Goal: Task Accomplishment & Management: Complete application form

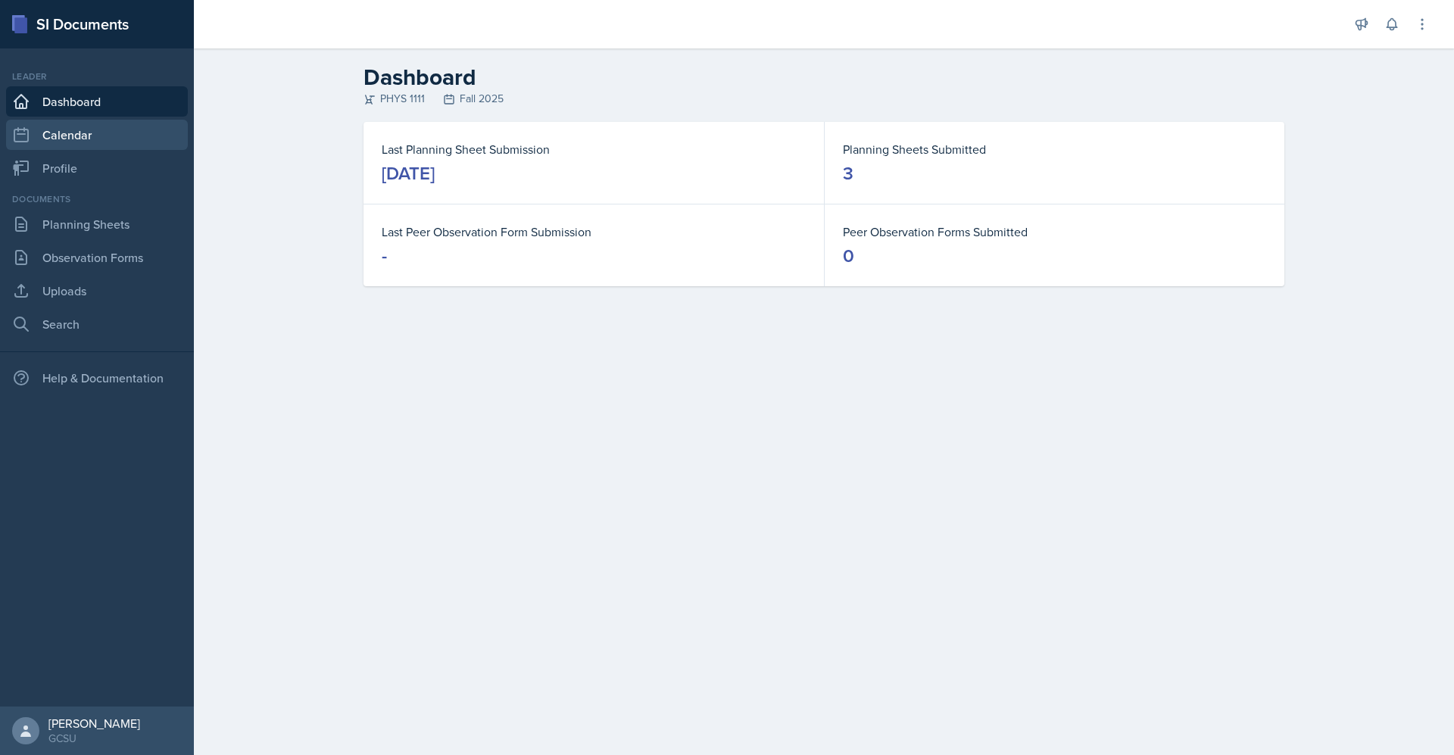
click at [109, 138] on link "Calendar" at bounding box center [97, 135] width 182 height 30
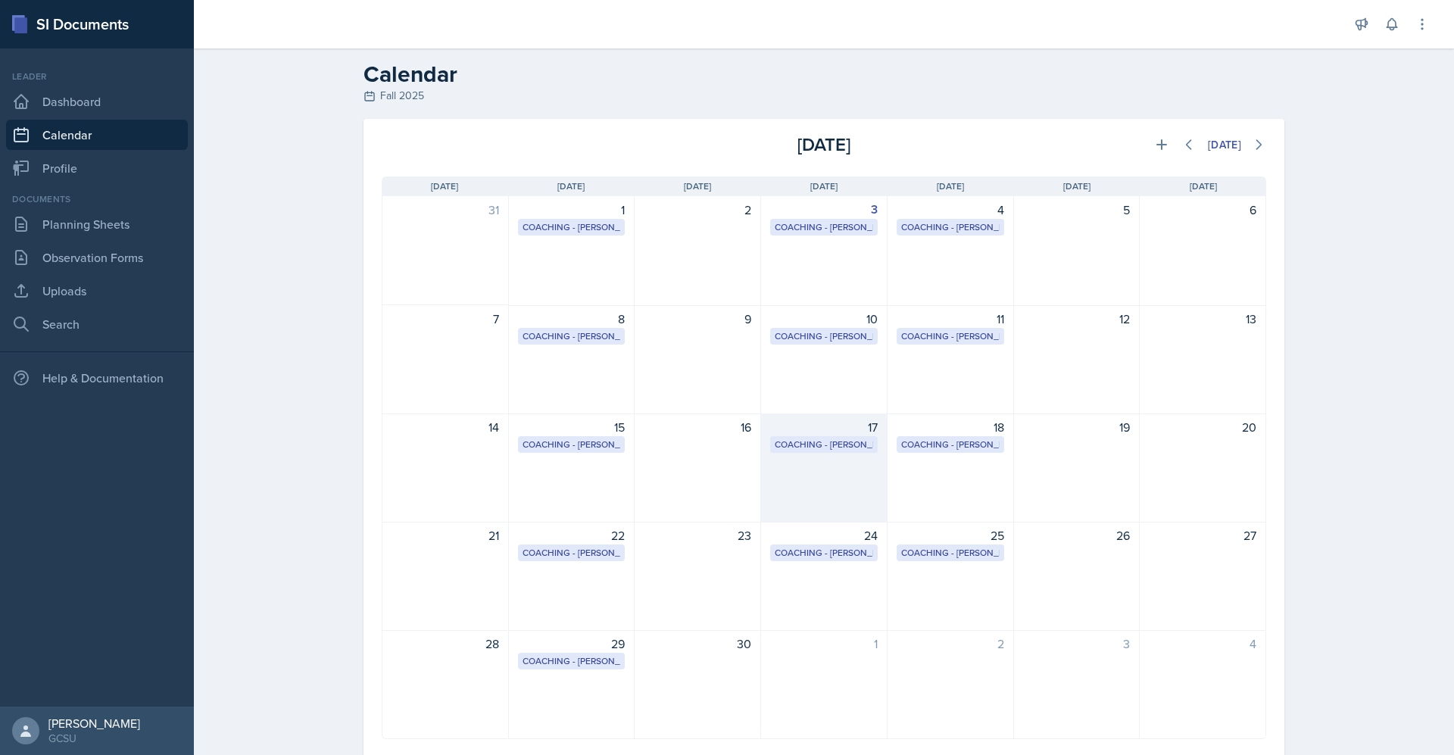
scroll to position [5, 0]
click at [1154, 147] on icon at bounding box center [1161, 143] width 15 height 15
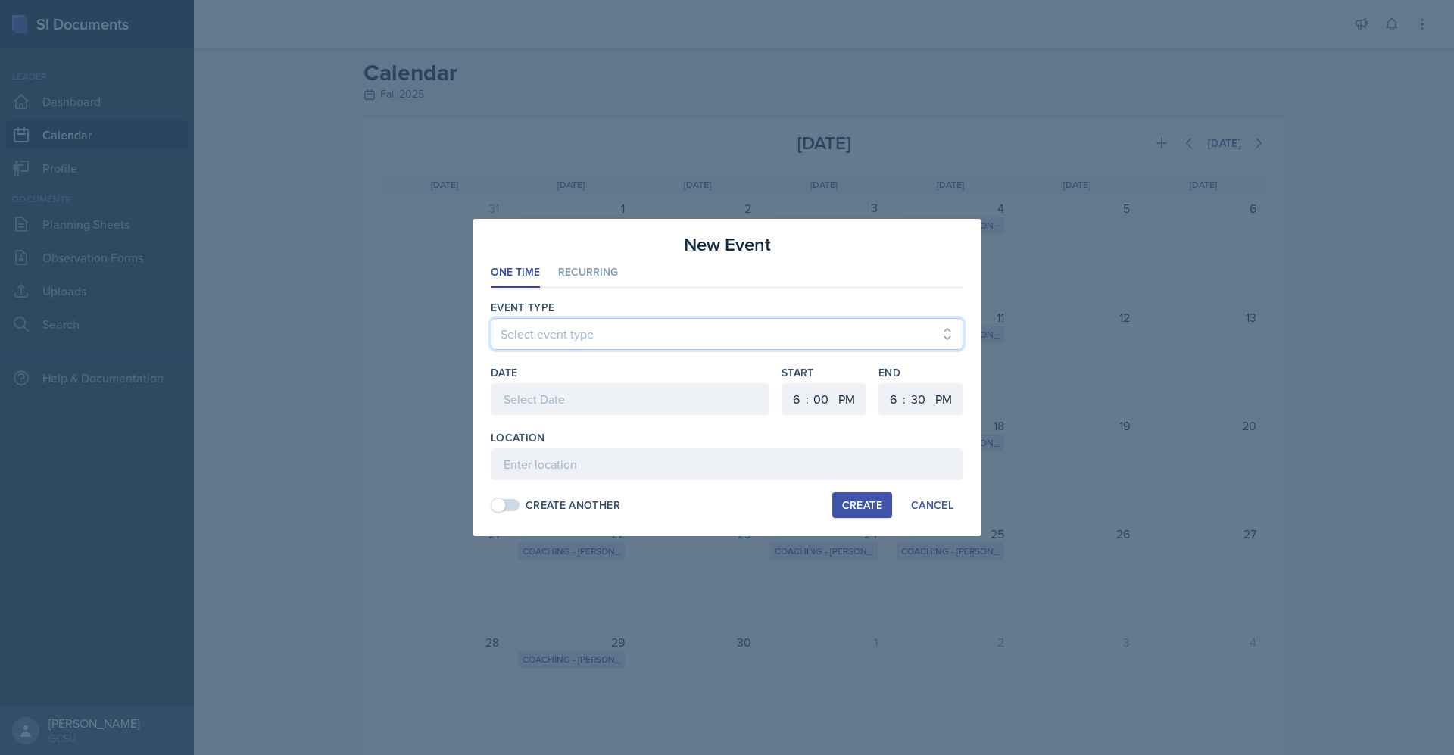
click at [601, 340] on select "Select event type Leader Training New Calendar Event SI Session" at bounding box center [727, 334] width 473 height 32
select select "700c1d41-4793-48d3-8616-e09499dfb71d"
click at [491, 318] on select "Select event type Leader Training New Calendar Event SI Session" at bounding box center [727, 334] width 473 height 32
click at [916, 398] on select "00 05 10 15 20 25 30 35 40 45 50 55" at bounding box center [918, 399] width 24 height 32
click at [898, 405] on select "1 2 3 4 5 6 7 8 9 10 11 12" at bounding box center [891, 399] width 24 height 32
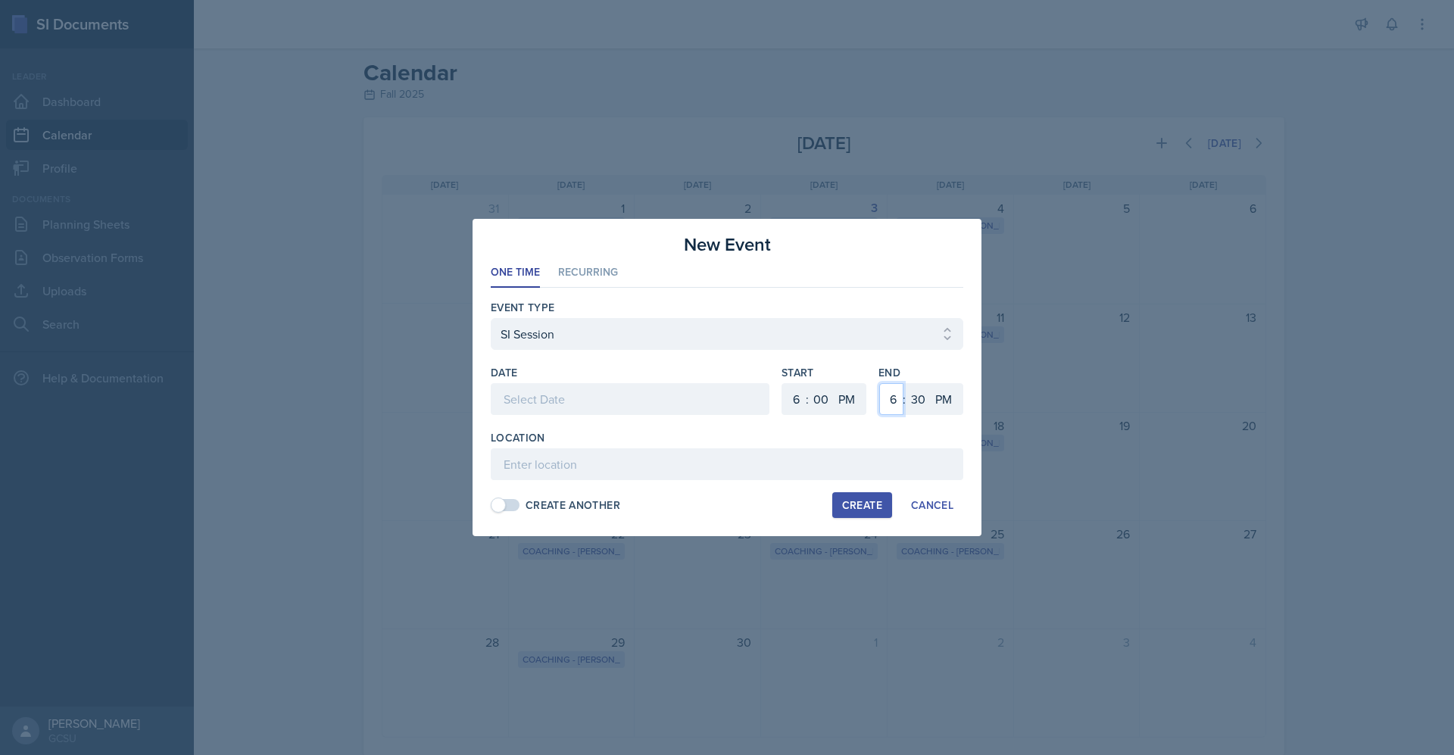
select select "7"
click at [879, 383] on select "1 2 3 4 5 6 7 8 9 10 11 12" at bounding box center [891, 399] width 24 height 32
click at [567, 397] on div at bounding box center [630, 399] width 279 height 32
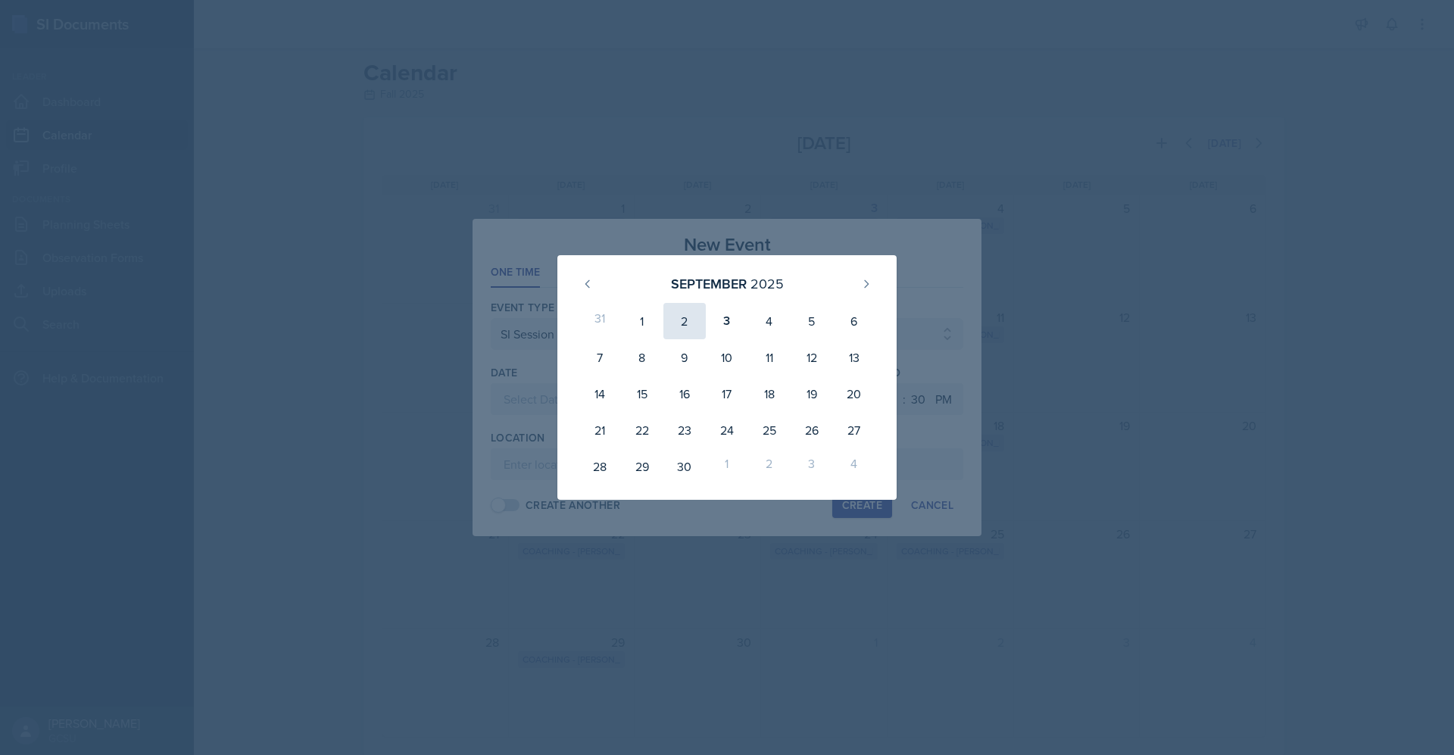
click at [690, 318] on div "2" at bounding box center [685, 321] width 42 height 36
type input "[DATE]"
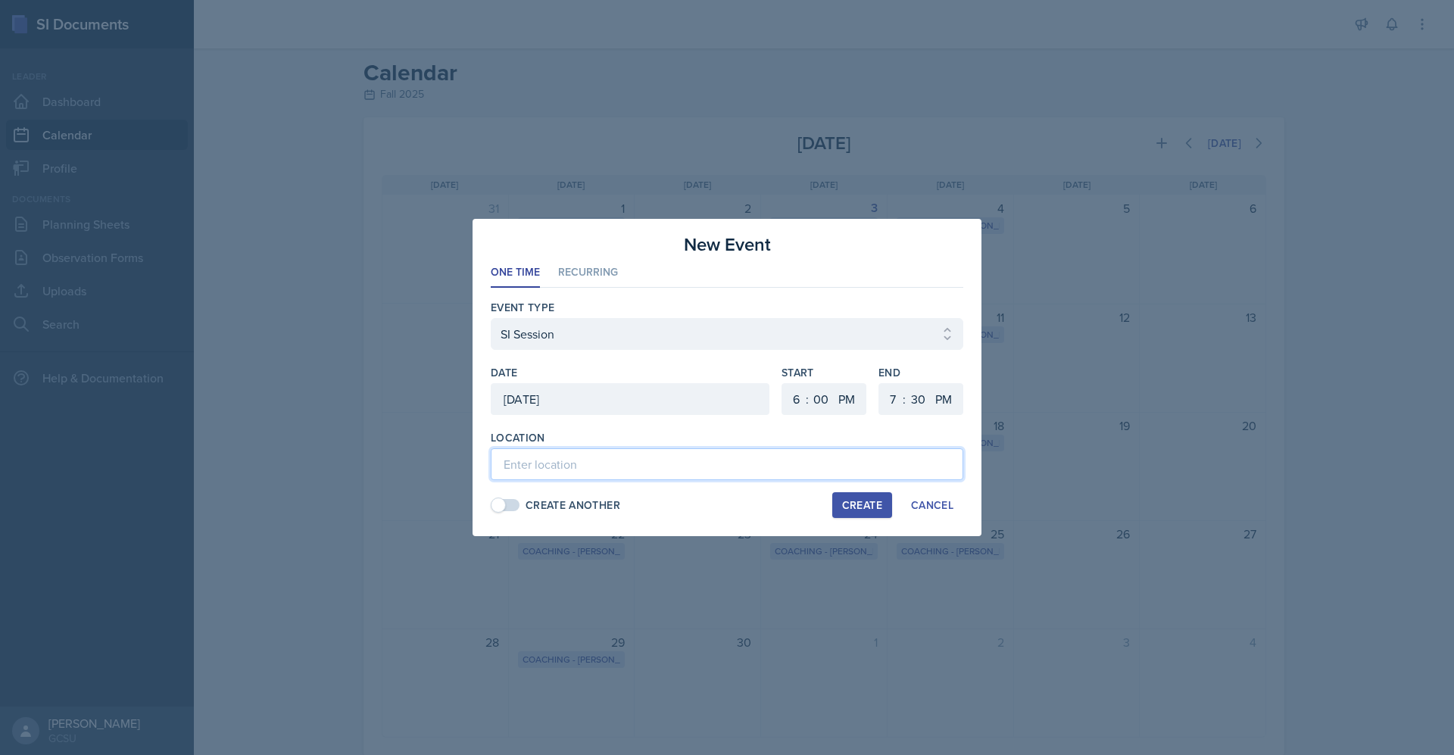
click at [617, 467] on input at bounding box center [727, 464] width 473 height 32
type input "A&S 150"
click at [596, 270] on li "Recurring" at bounding box center [588, 273] width 60 height 30
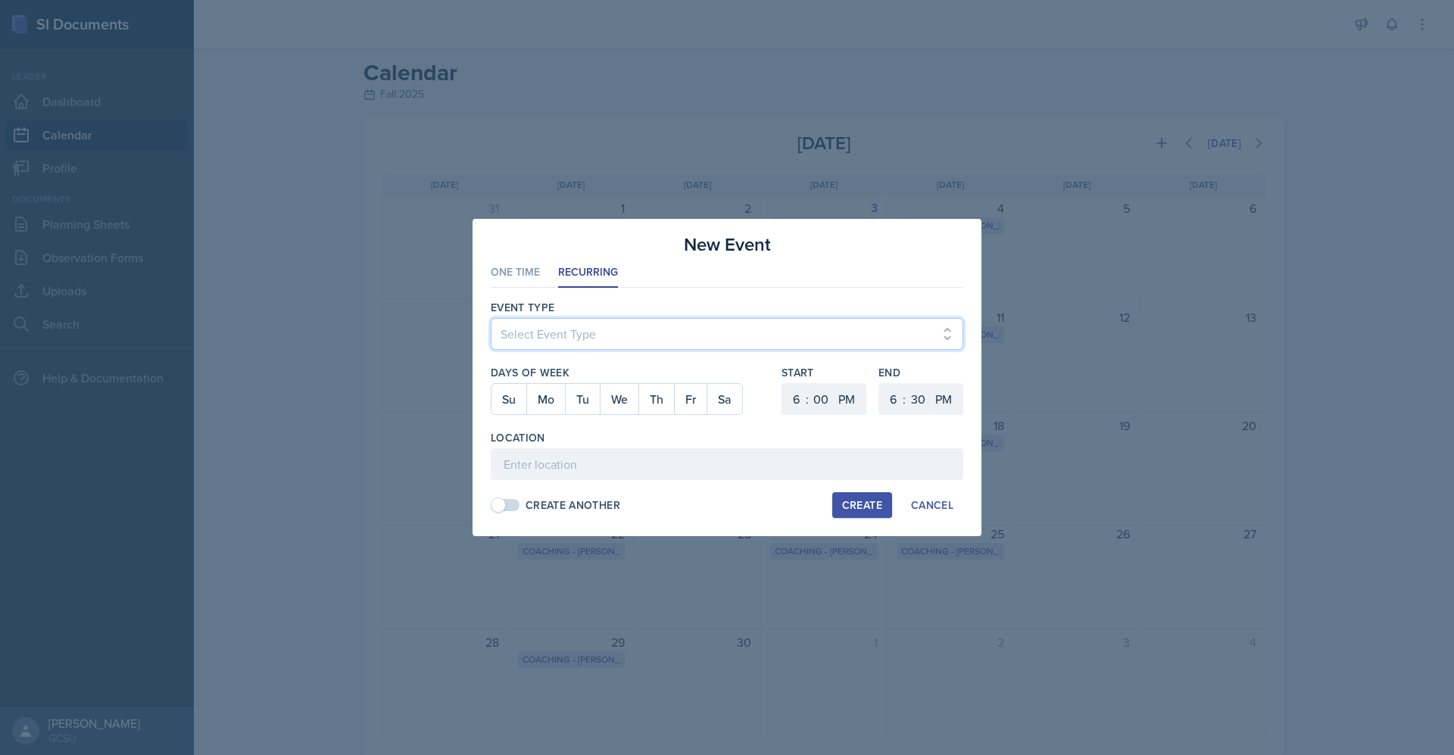
click at [604, 326] on select "Select Event Type Leader Training New Calendar Event SI Session" at bounding box center [727, 334] width 473 height 32
select select "700c1d41-4793-48d3-8616-e09499dfb71d"
click at [491, 318] on select "Select Event Type Leader Training New Calendar Event SI Session" at bounding box center [727, 334] width 473 height 32
click at [591, 402] on button "Tu" at bounding box center [582, 399] width 35 height 30
click at [894, 400] on select "1 2 3 4 5 6 7 8 9 10 11 12" at bounding box center [891, 399] width 24 height 32
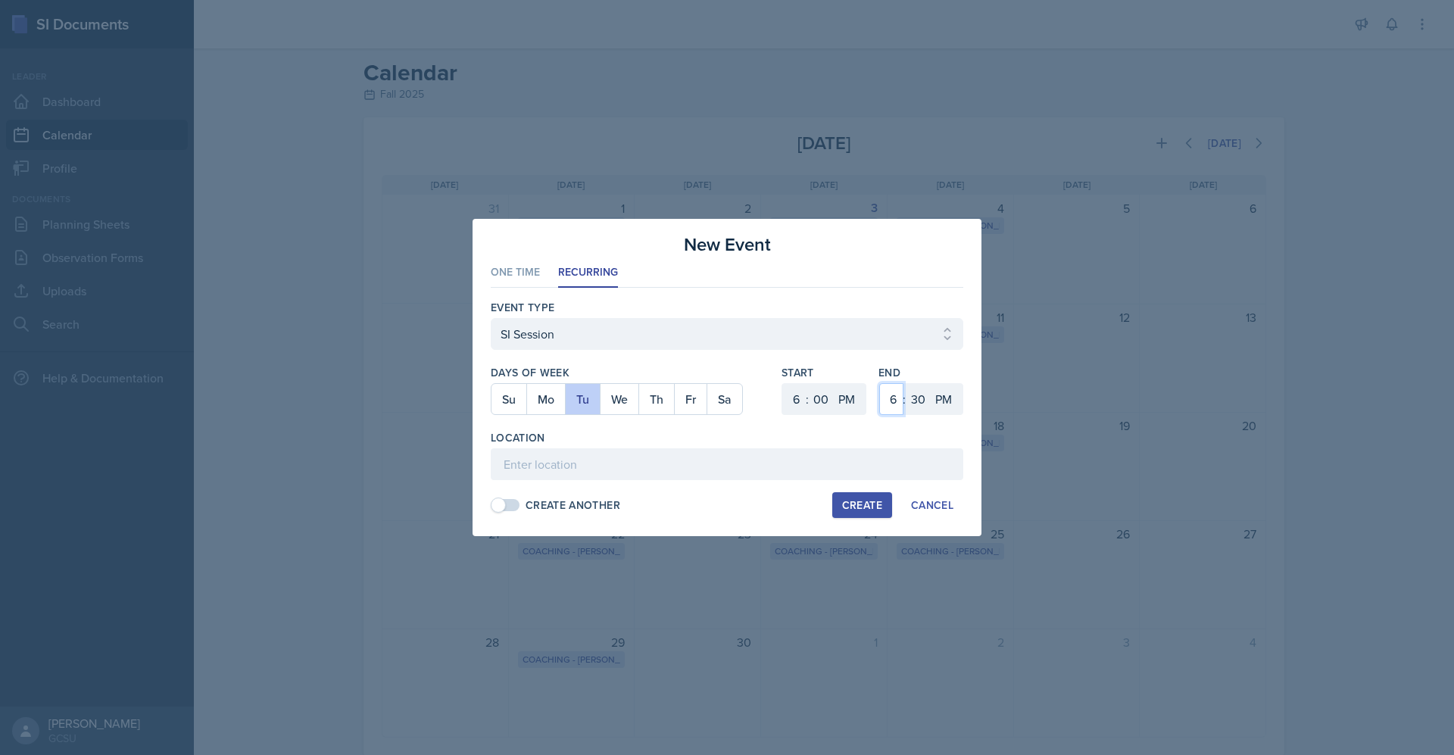
select select "7"
click at [879, 383] on select "1 2 3 4 5 6 7 8 9 10 11 12" at bounding box center [891, 399] width 24 height 32
click at [654, 411] on button "Th" at bounding box center [657, 399] width 36 height 30
click at [626, 460] on input at bounding box center [727, 464] width 473 height 32
type input "A&S 150"
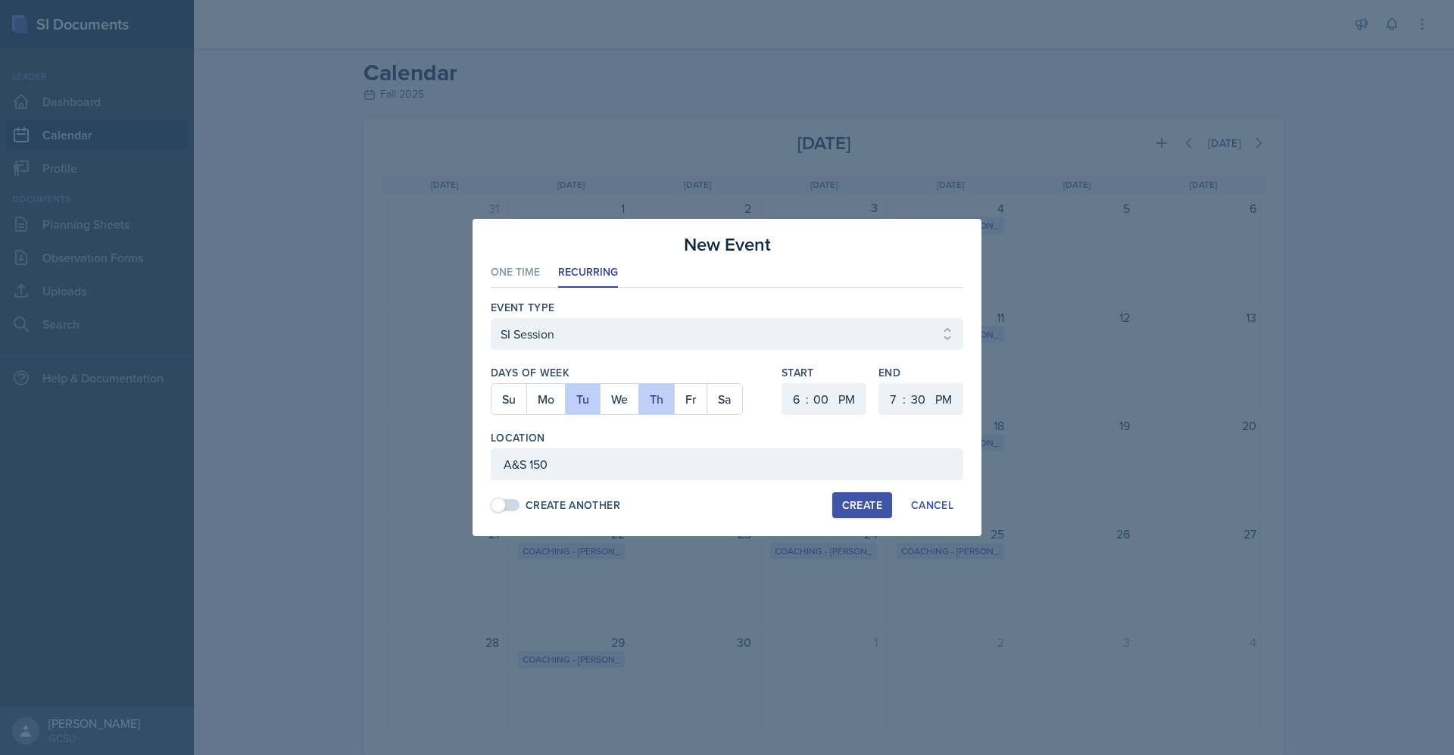
click at [865, 502] on div "Create" at bounding box center [862, 505] width 40 height 12
select select
select select "6"
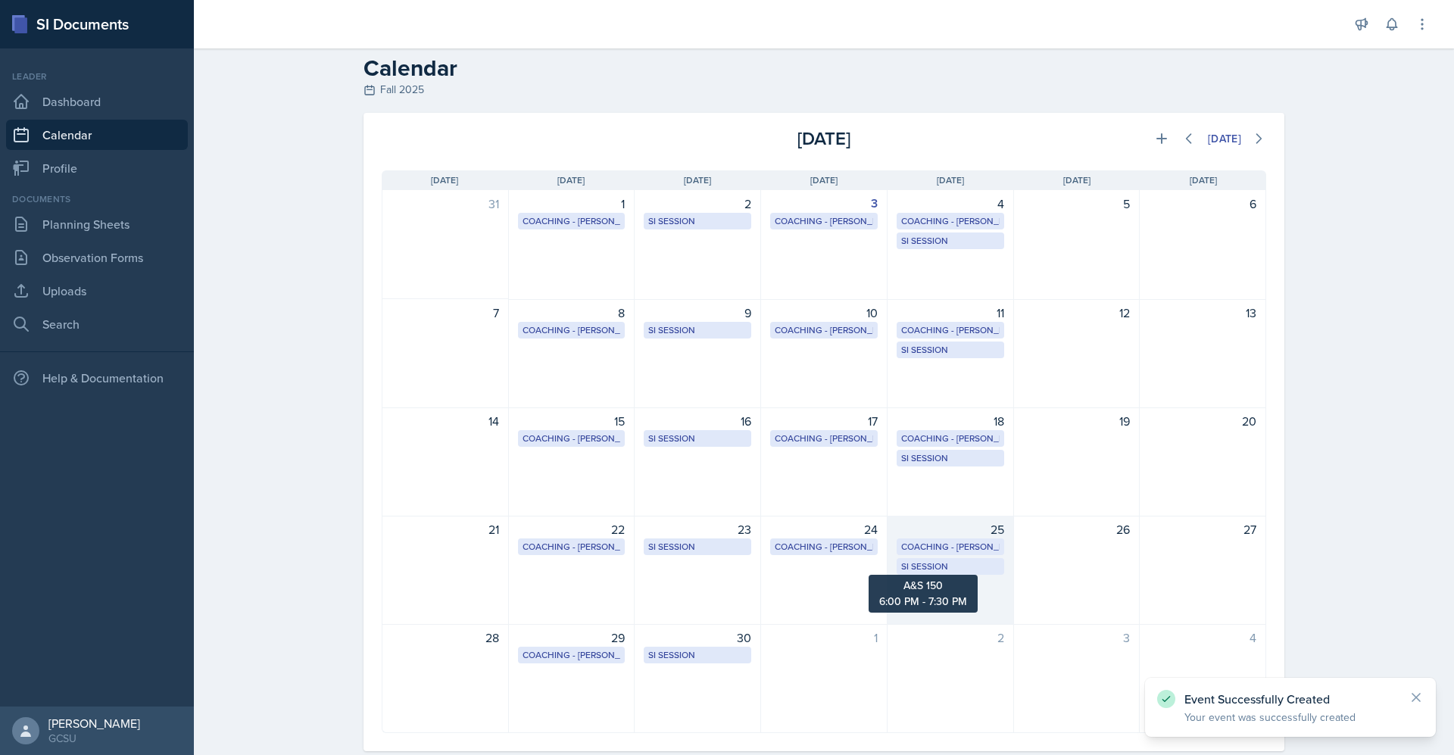
scroll to position [0, 0]
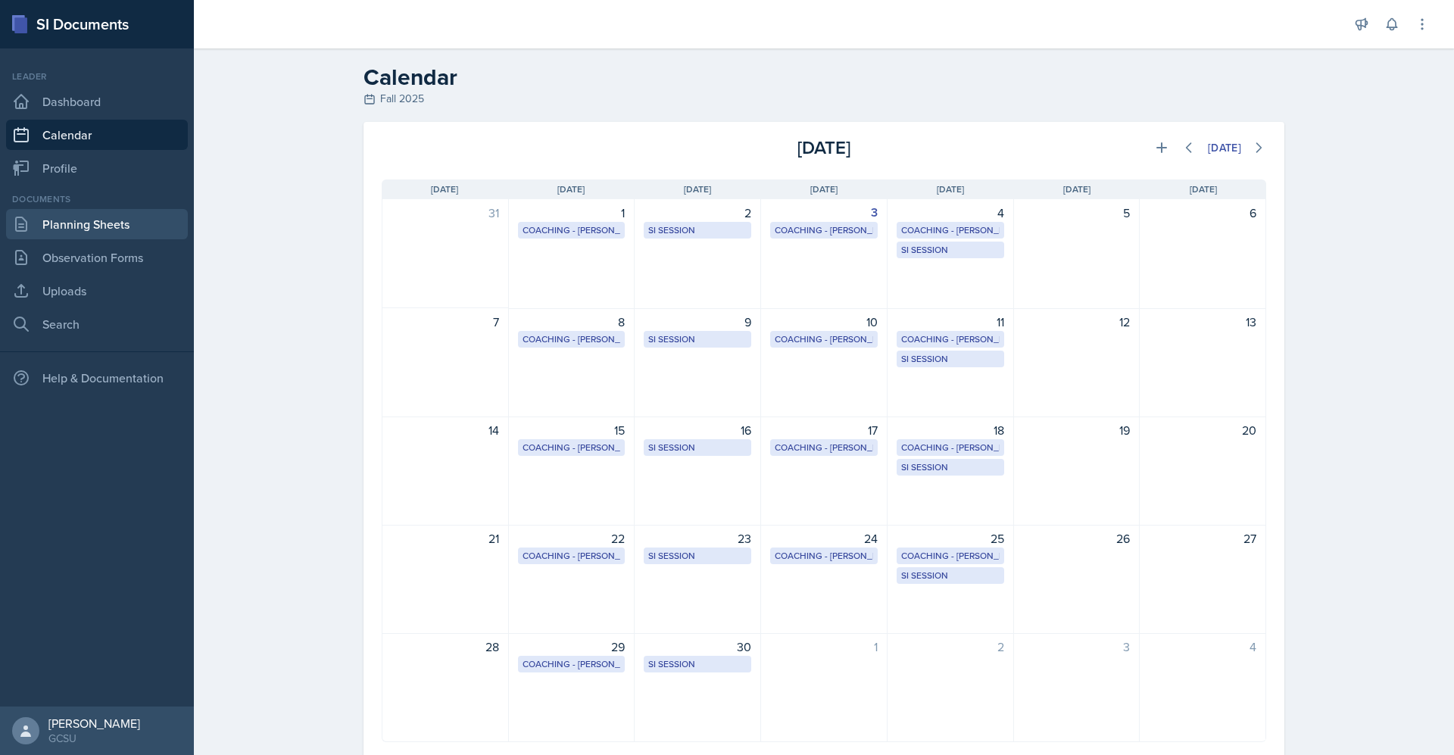
click at [148, 213] on link "Planning Sheets" at bounding box center [97, 224] width 182 height 30
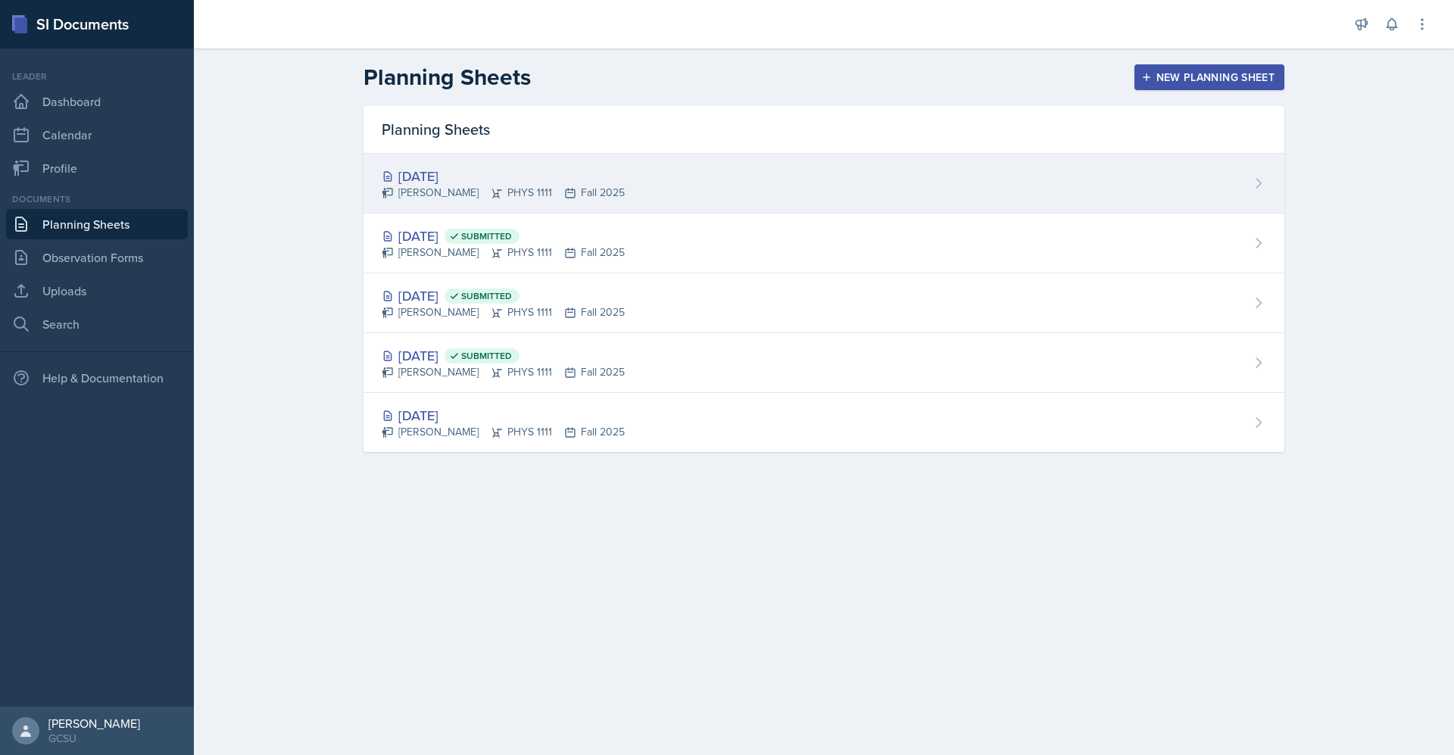
click at [714, 186] on div "[DATE] [PERSON_NAME] PHYS 1111 Fall 2025" at bounding box center [824, 184] width 921 height 60
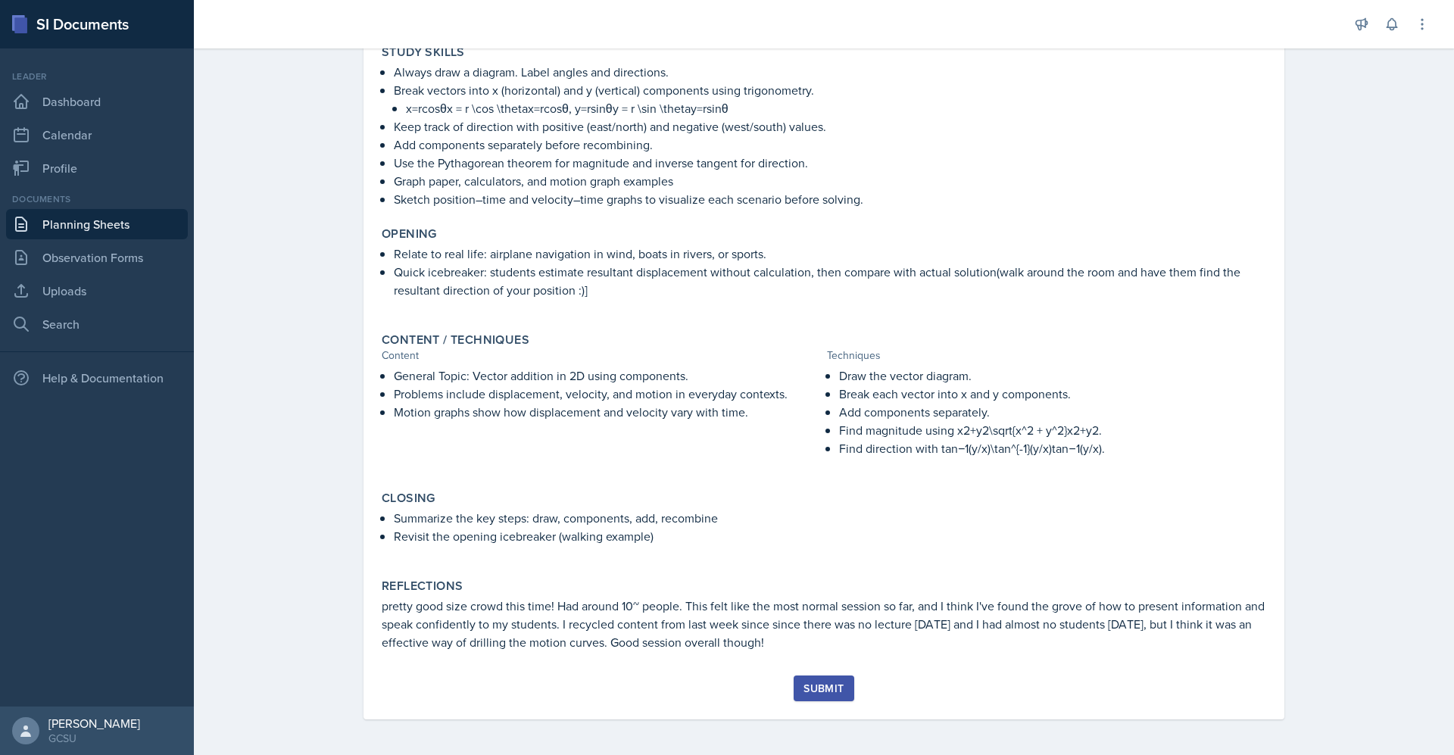
scroll to position [272, 0]
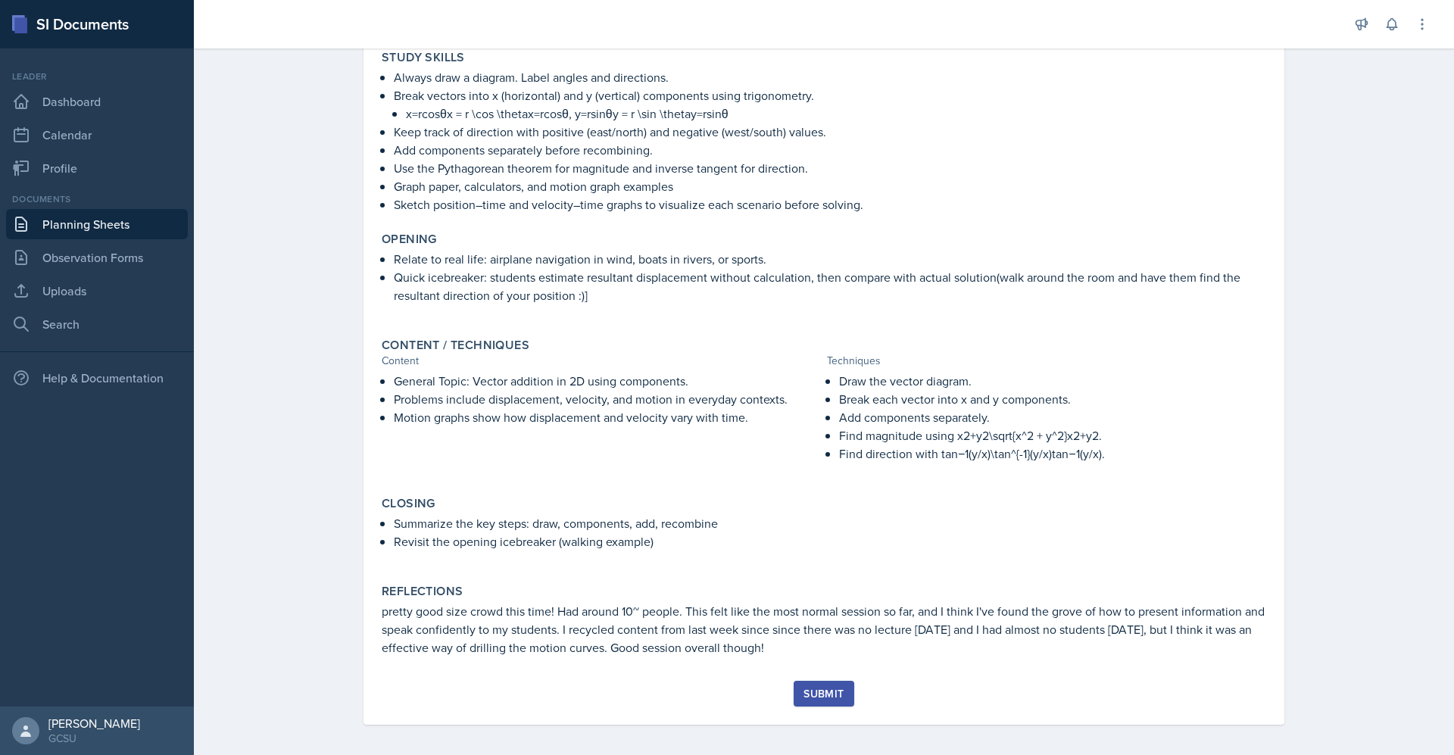
click at [807, 696] on div "Submit" at bounding box center [824, 694] width 40 height 12
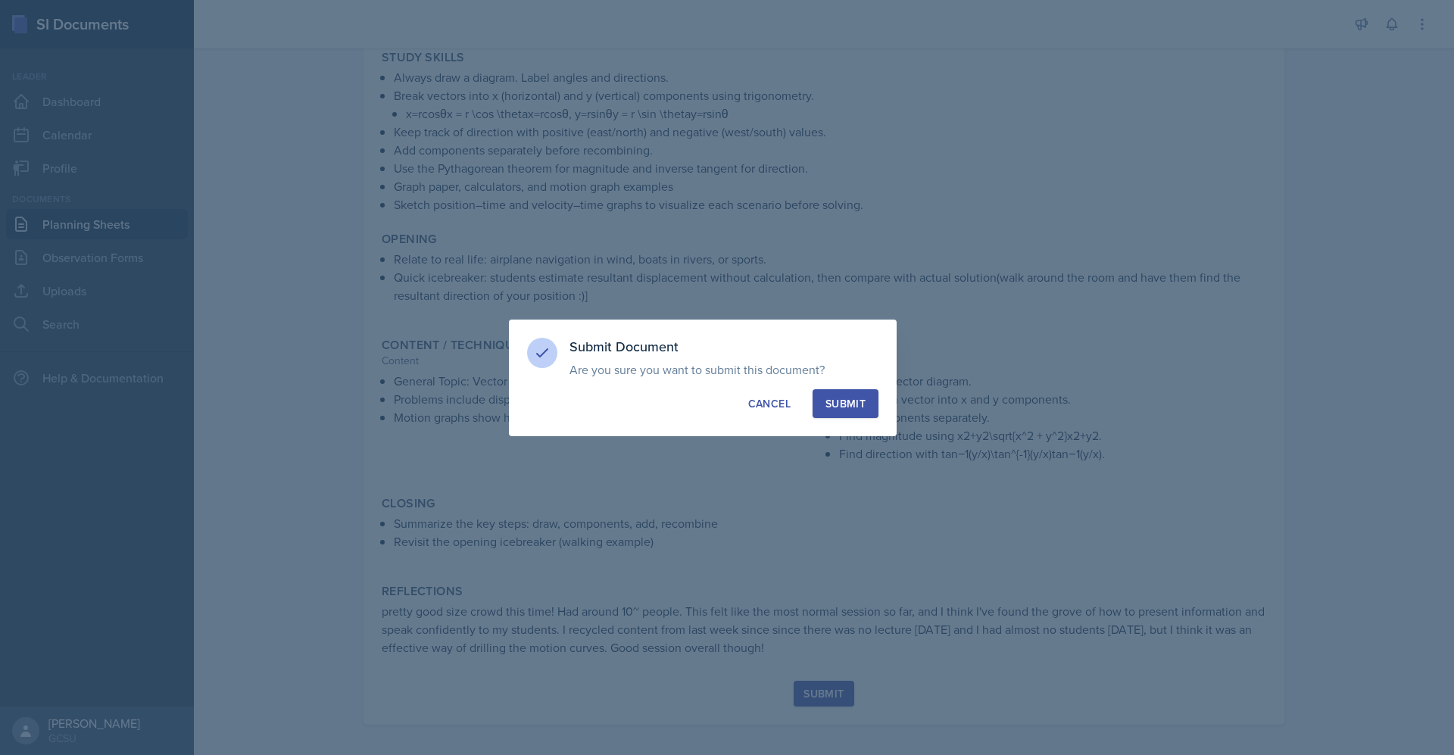
click at [850, 407] on div "Submit" at bounding box center [846, 403] width 40 height 15
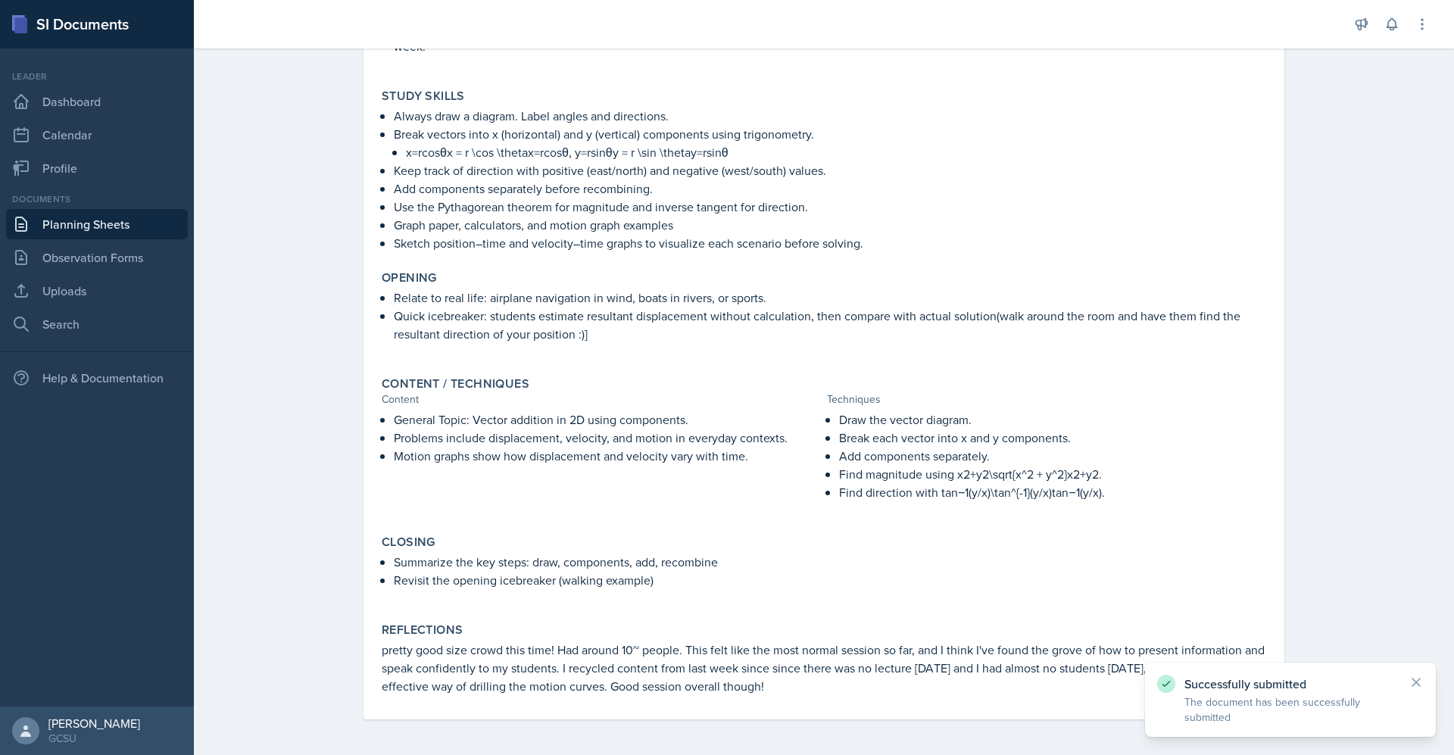
scroll to position [0, 0]
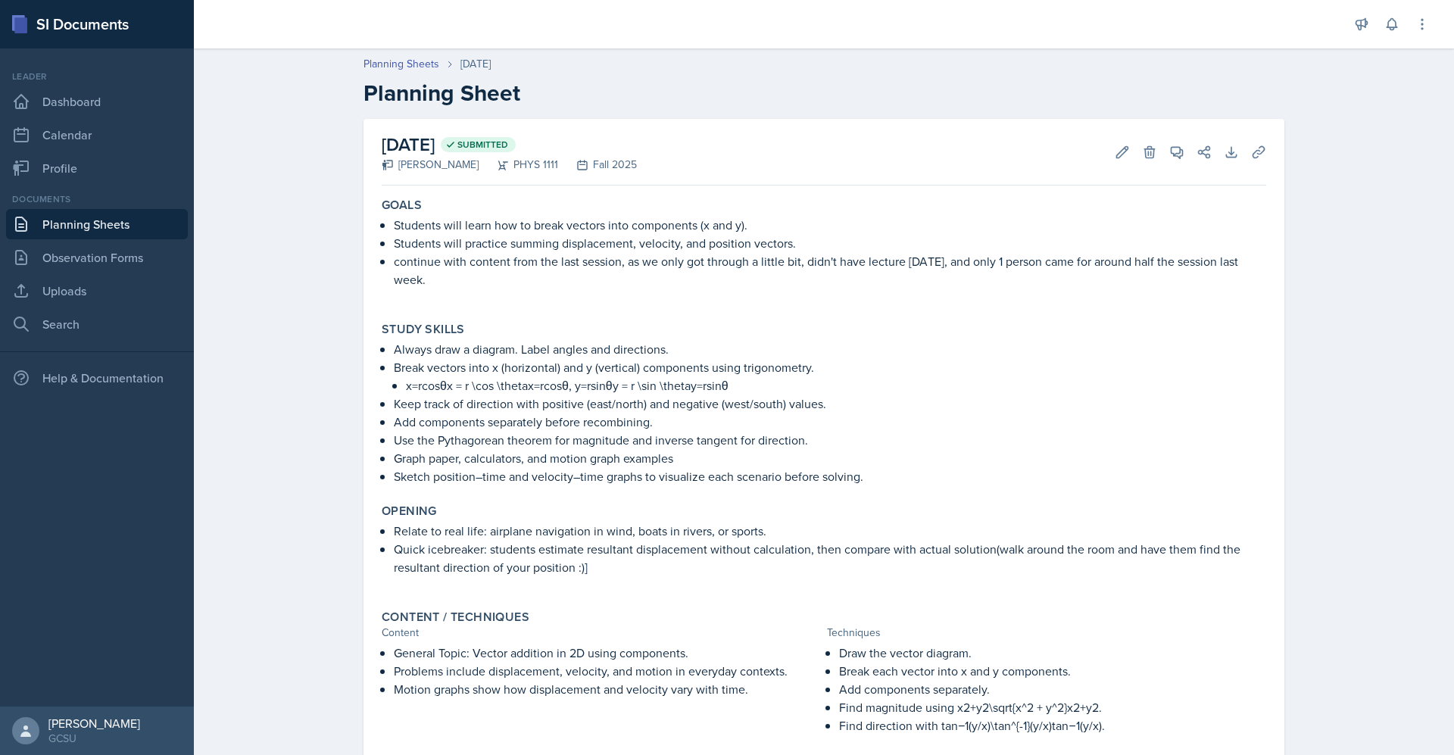
click at [1413, 682] on icon at bounding box center [1416, 682] width 15 height 15
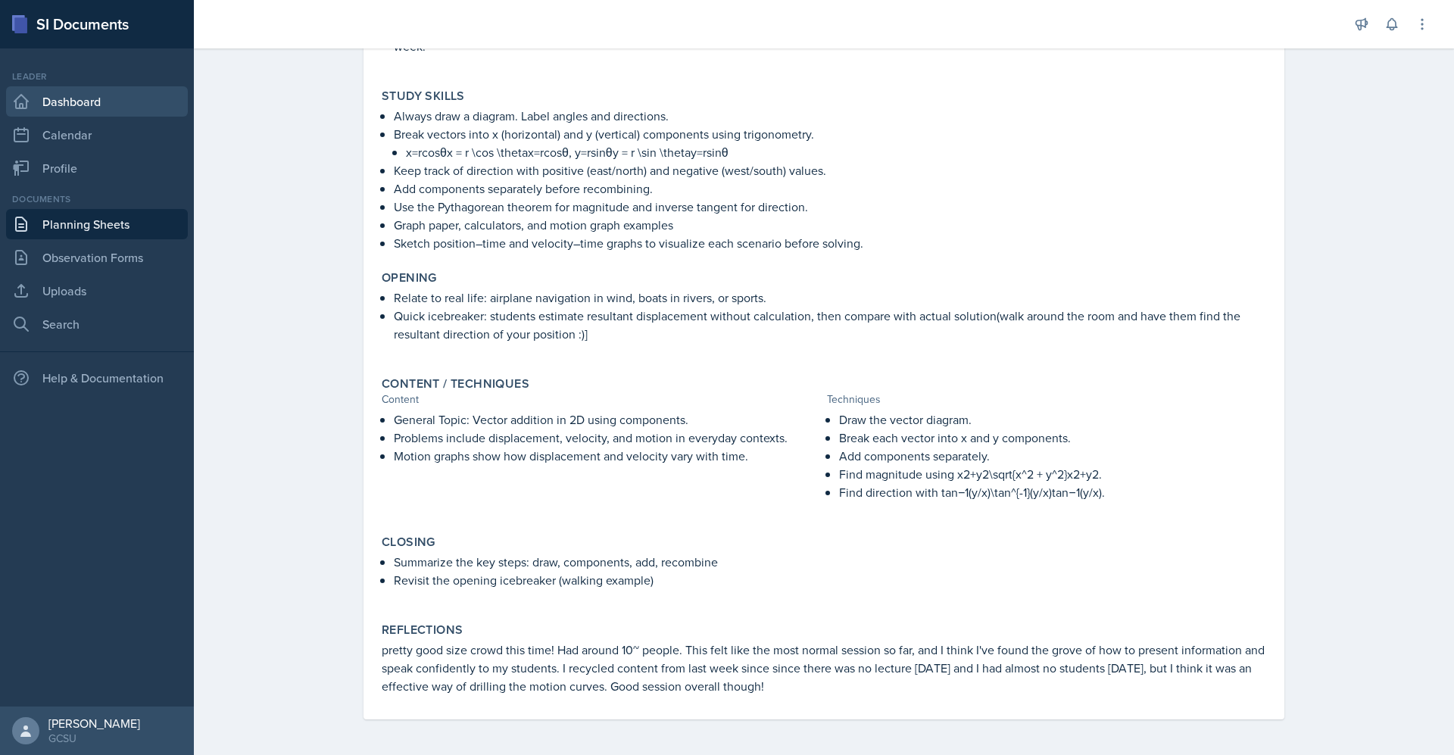
click at [92, 103] on link "Dashboard" at bounding box center [97, 101] width 182 height 30
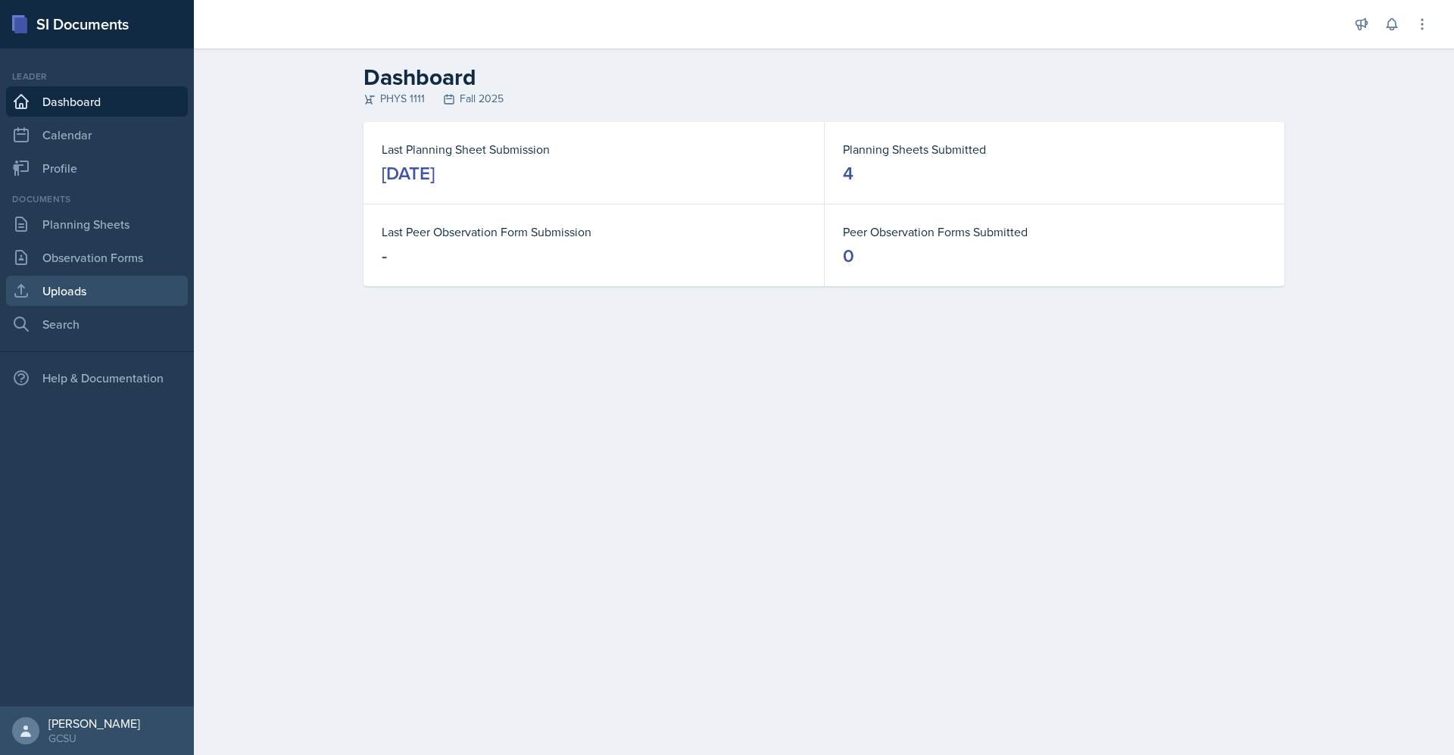
click at [125, 305] on link "Uploads" at bounding box center [97, 291] width 182 height 30
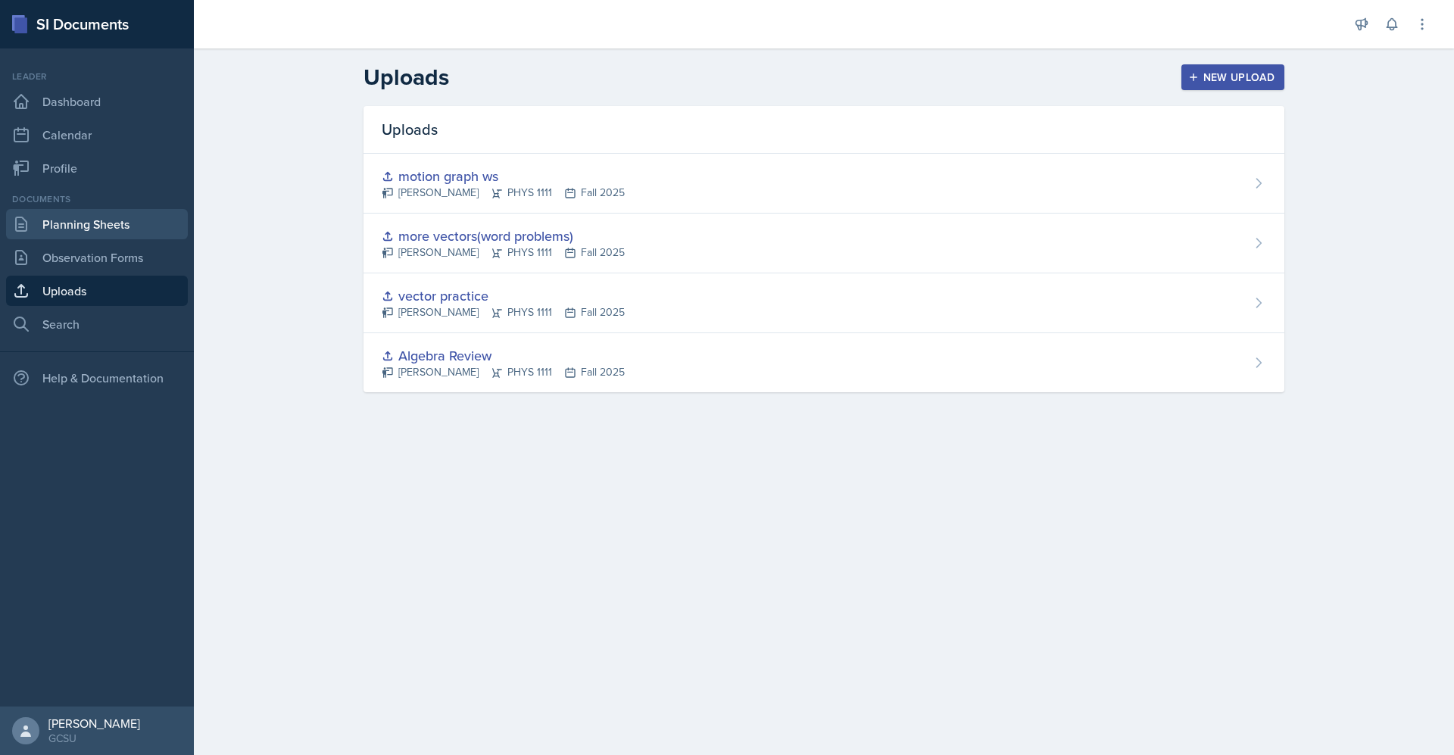
click at [110, 217] on link "Planning Sheets" at bounding box center [97, 224] width 182 height 30
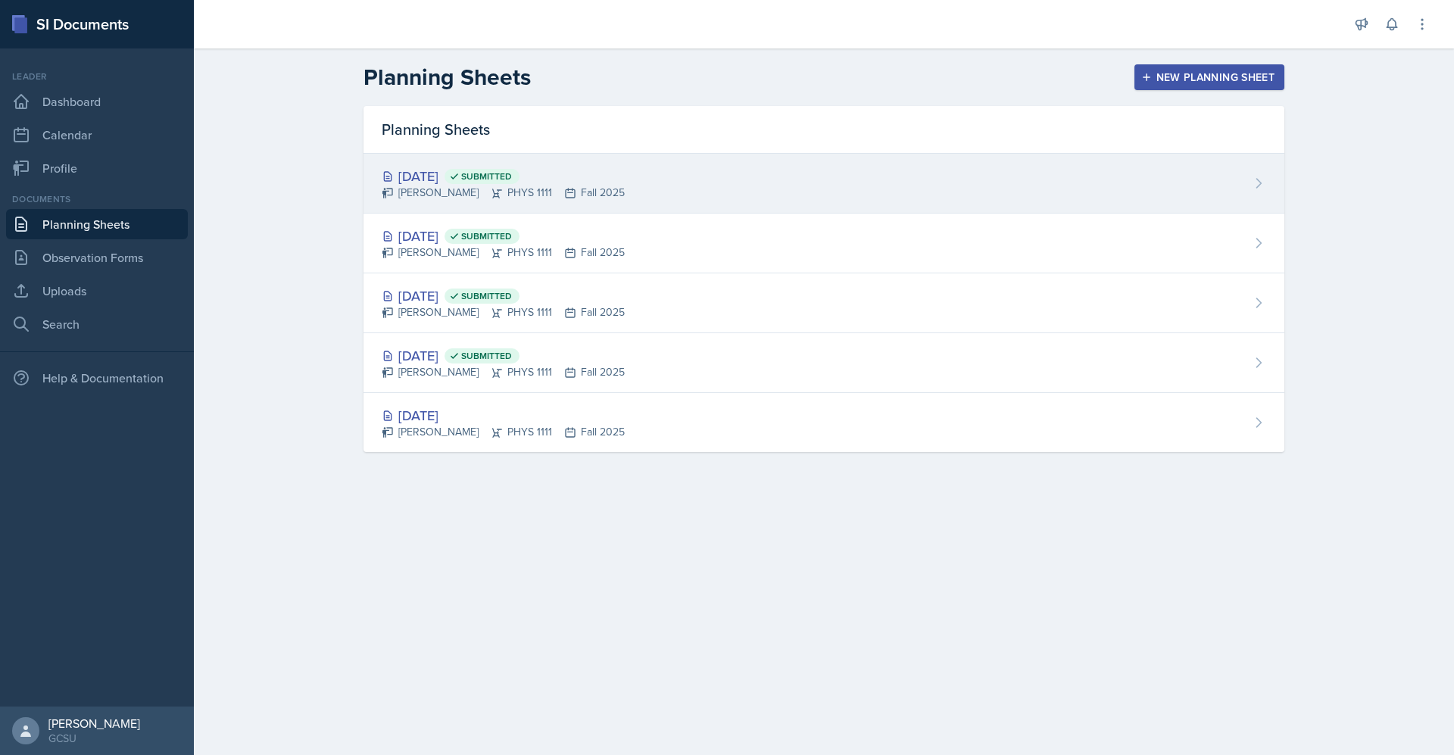
click at [486, 180] on div "[DATE] Submitted" at bounding box center [503, 176] width 243 height 20
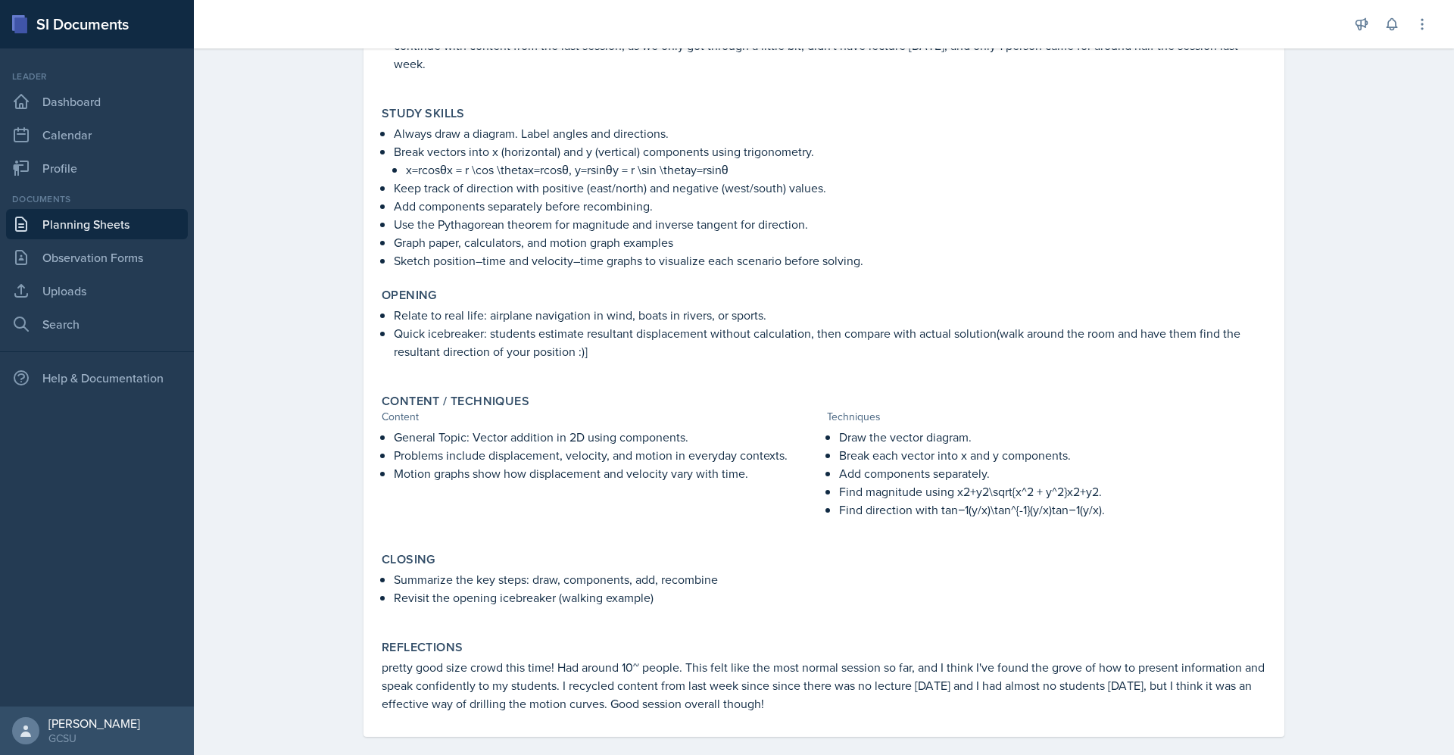
scroll to position [233, 0]
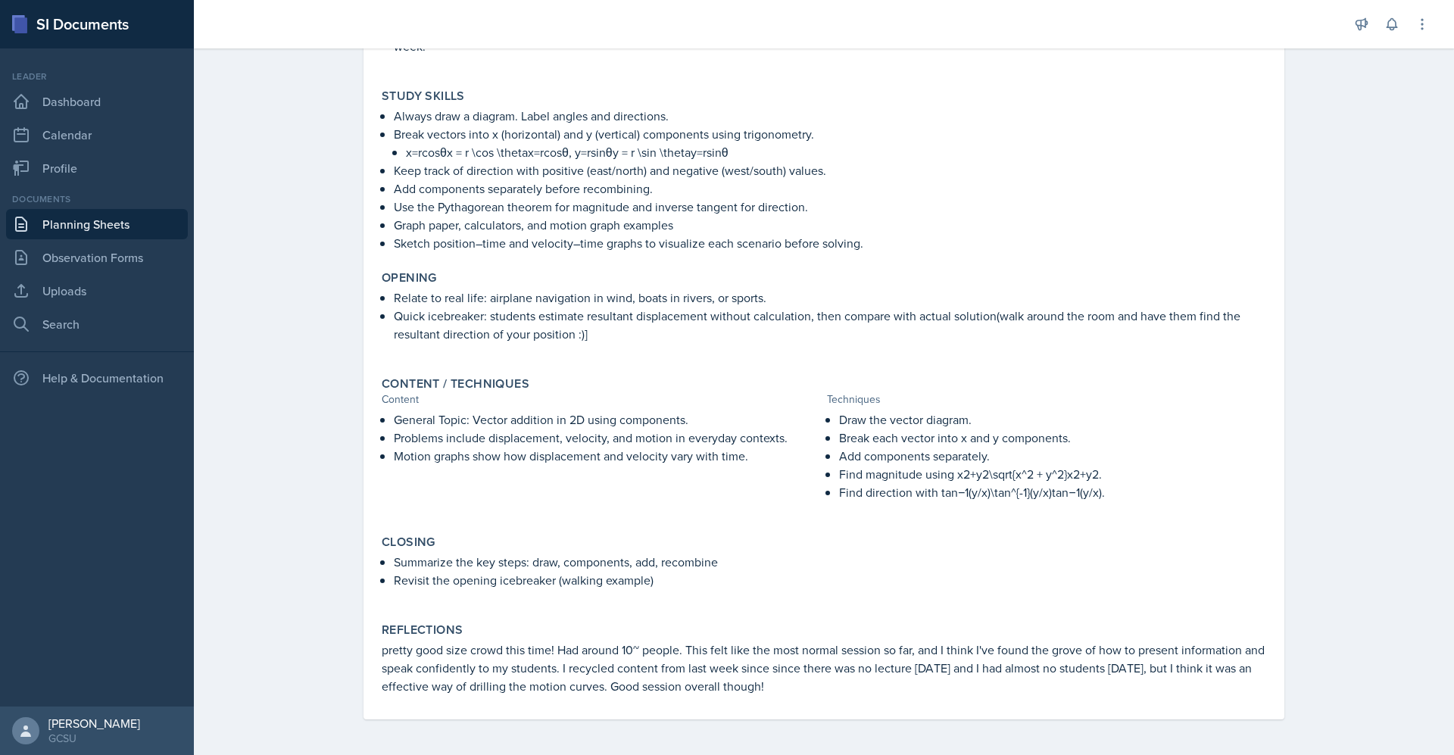
click at [960, 429] on p "Break each vector into x and y components." at bounding box center [1052, 438] width 427 height 18
click at [91, 292] on link "Uploads" at bounding box center [97, 291] width 182 height 30
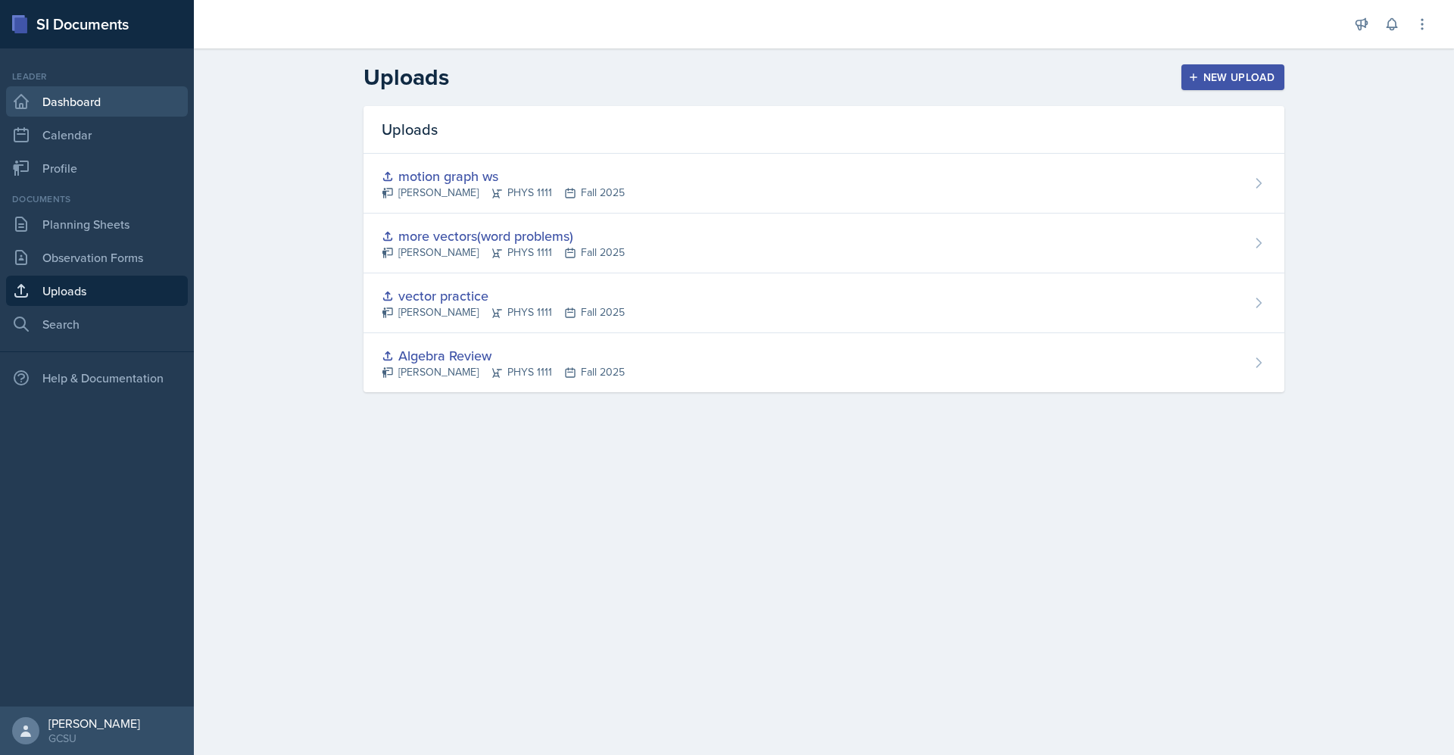
click at [113, 95] on link "Dashboard" at bounding box center [97, 101] width 182 height 30
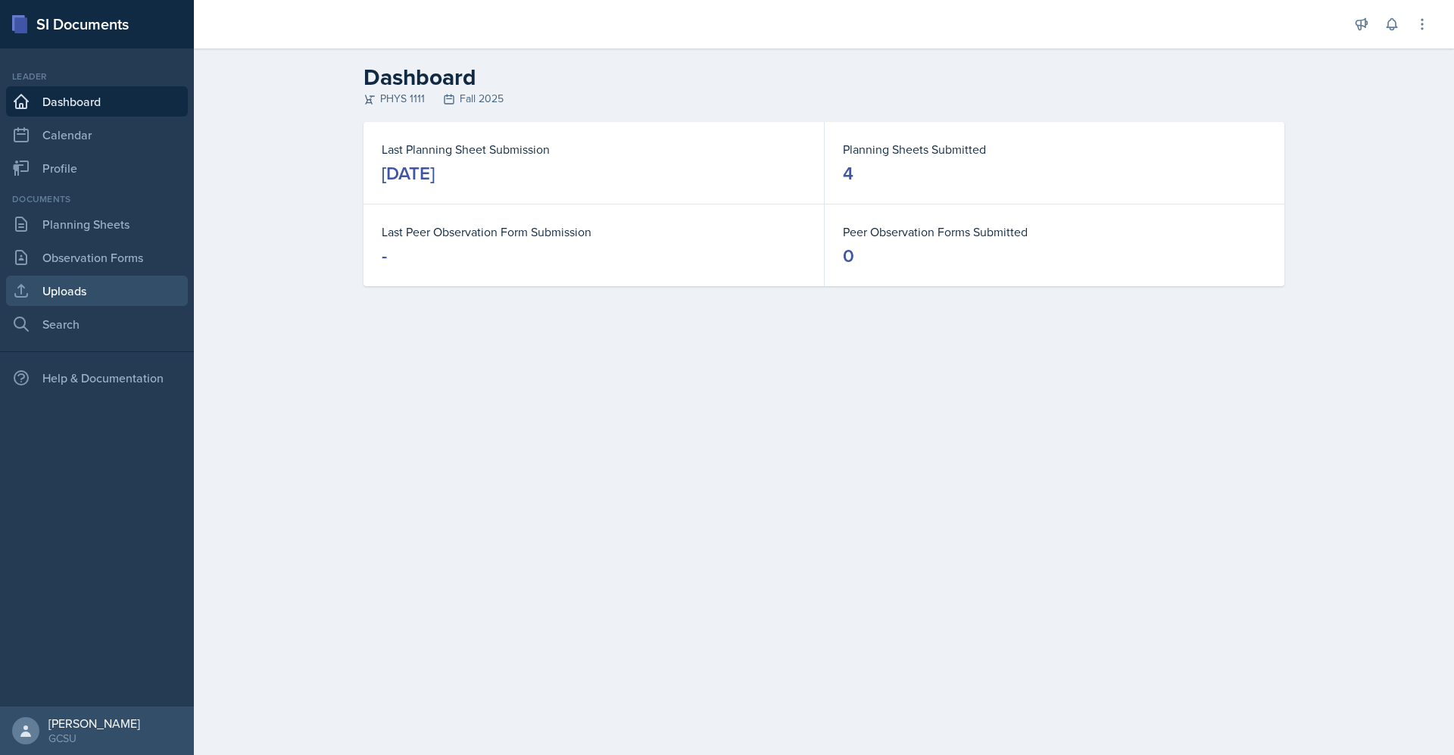
click at [119, 289] on link "Uploads" at bounding box center [97, 291] width 182 height 30
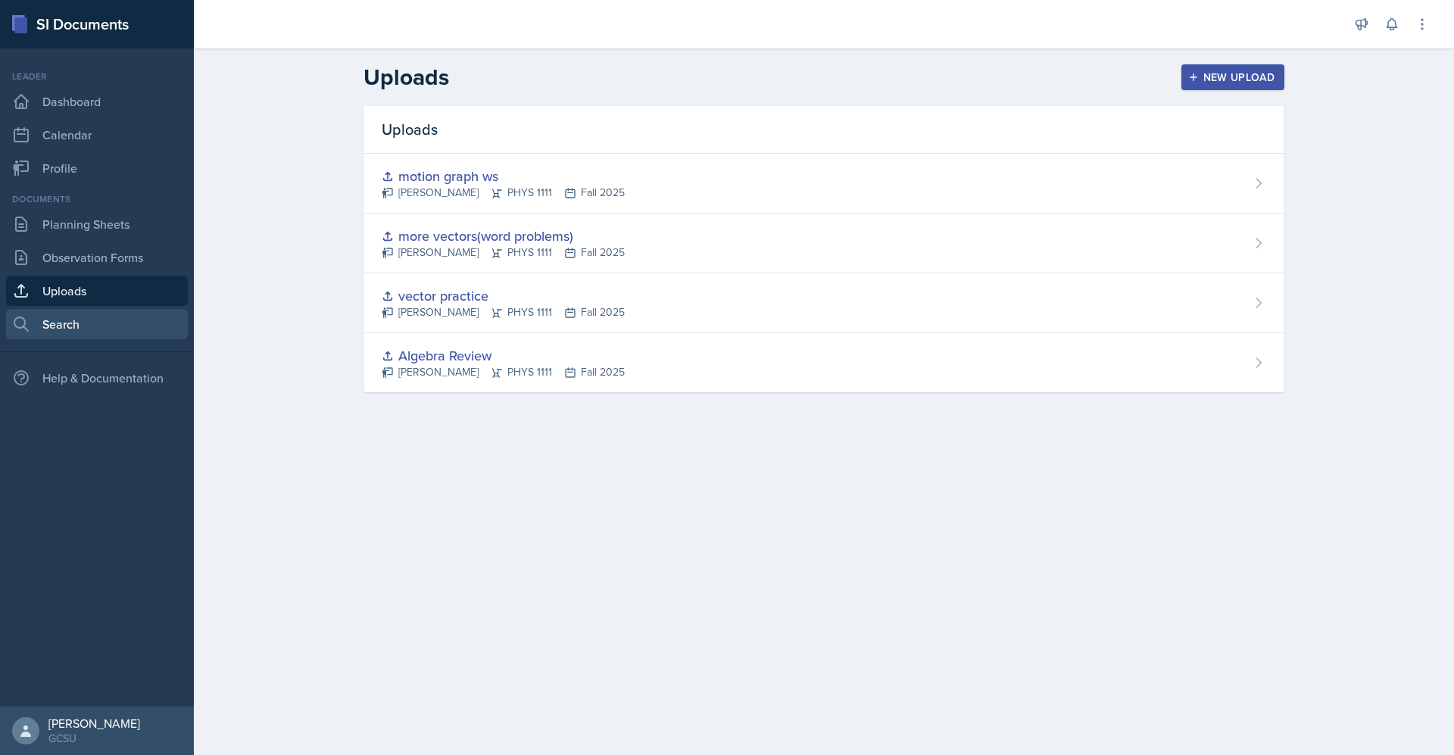
click at [83, 318] on link "Search" at bounding box center [97, 324] width 182 height 30
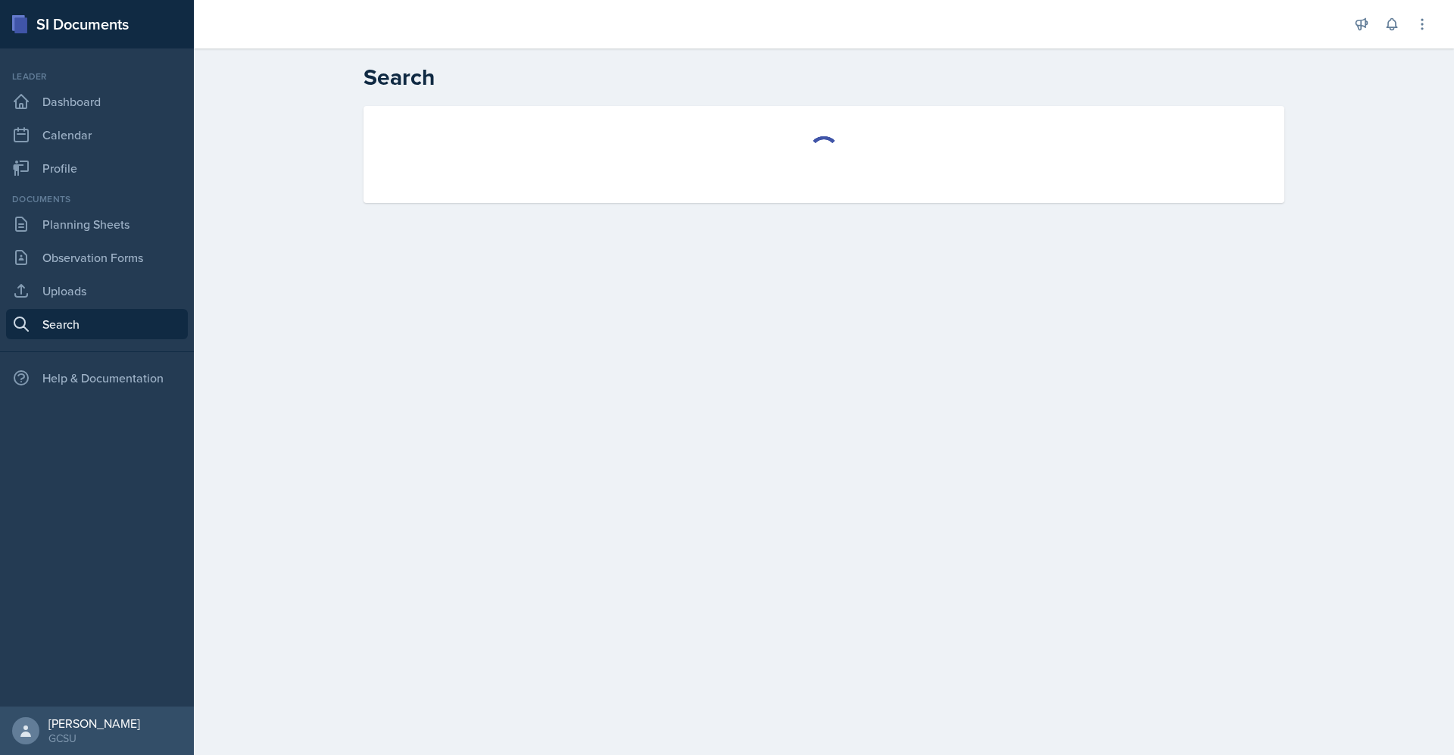
select select "all"
select select "1"
